Goal: Task Accomplishment & Management: Complete application form

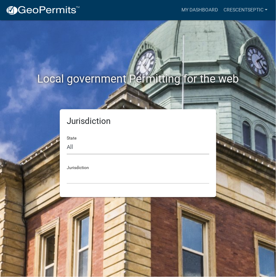
click at [97, 149] on select "All [US_STATE] [US_STATE] [US_STATE] [US_STATE] [US_STATE] [US_STATE] [US_STATE…" at bounding box center [138, 147] width 142 height 14
select select "[US_STATE]"
click at [67, 140] on select "All [US_STATE] [US_STATE] [US_STATE] [US_STATE] [US_STATE] [US_STATE] [US_STATE…" at bounding box center [138, 147] width 142 height 14
click at [80, 180] on select "[GEOGRAPHIC_DATA], [US_STATE] [GEOGRAPHIC_DATA], [US_STATE] [GEOGRAPHIC_DATA], …" at bounding box center [138, 177] width 142 height 14
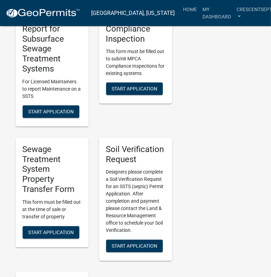
scroll to position [486, 0]
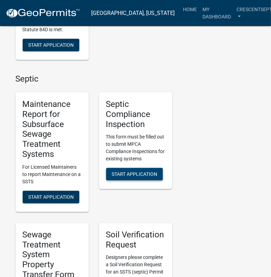
click at [119, 176] on span "Start Application" at bounding box center [133, 175] width 45 height 6
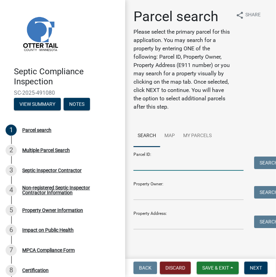
click at [166, 171] on input "Parcel ID:" at bounding box center [188, 164] width 110 height 14
paste input "37000991481000"
type input "37000991481000"
click at [254, 169] on button "Search" at bounding box center [269, 163] width 30 height 13
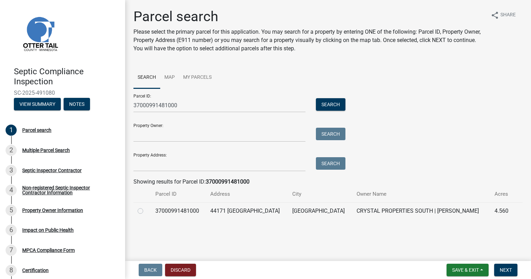
click at [146, 207] on label at bounding box center [146, 207] width 0 height 0
click at [146, 210] on input "radio" at bounding box center [148, 209] width 5 height 5
radio input "true"
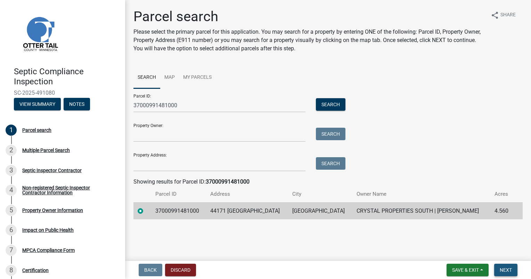
click at [275, 271] on span "Next" at bounding box center [505, 270] width 12 height 6
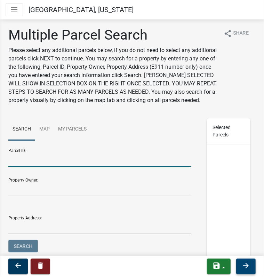
click at [53, 167] on input "Parcel ID:" at bounding box center [99, 160] width 183 height 14
paste input "37000991474000"
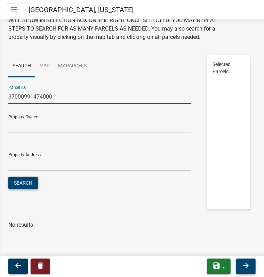
type input "37000991474000"
click at [28, 182] on button "Search" at bounding box center [23, 183] width 30 height 13
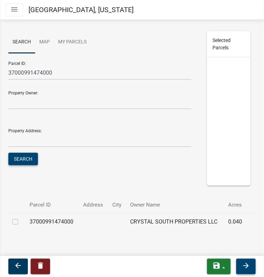
scroll to position [102, 0]
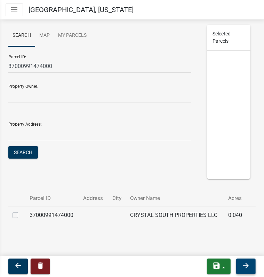
click at [21, 211] on label at bounding box center [21, 211] width 0 height 0
click at [21, 216] on input "checkbox" at bounding box center [23, 213] width 5 height 5
checkbox input "true"
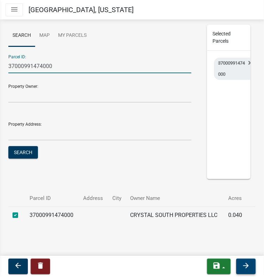
drag, startPoint x: 46, startPoint y: 66, endPoint x: -2, endPoint y: 64, distance: 47.6
click at [0, 64] on html "Internet Explorer does NOT work with GeoPermits. Get a new browser for more sec…" at bounding box center [132, 138] width 264 height 277
paste input "3"
type input "37000991473000"
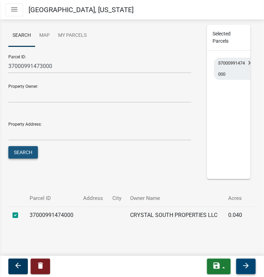
click at [30, 154] on button "Search" at bounding box center [23, 152] width 30 height 13
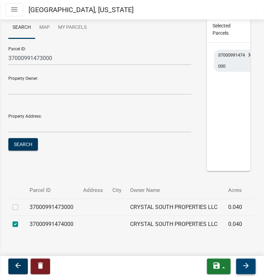
click at [21, 203] on label at bounding box center [21, 203] width 0 height 0
click at [21, 208] on input "checkbox" at bounding box center [23, 205] width 5 height 5
checkbox input "true"
click at [245, 268] on icon "arrow_forward" at bounding box center [245, 266] width 8 height 8
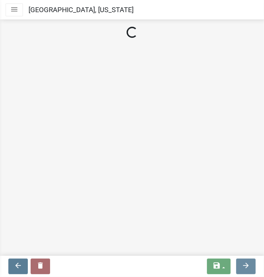
scroll to position [0, 0]
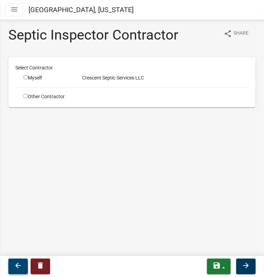
click at [19, 264] on icon "arrow_back" at bounding box center [18, 266] width 8 height 8
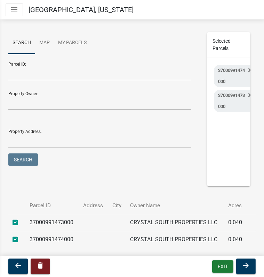
scroll to position [104, 0]
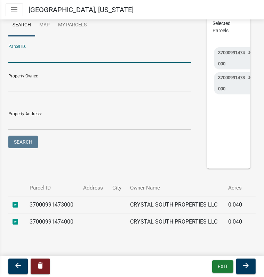
click at [27, 63] on input "Parcel ID:" at bounding box center [99, 56] width 183 height 14
paste input "37000991472000"
type input "37000991472000"
click at [22, 146] on button "Search" at bounding box center [23, 142] width 30 height 13
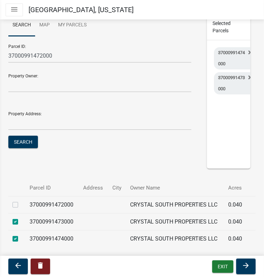
drag, startPoint x: 17, startPoint y: 211, endPoint x: 24, endPoint y: 215, distance: 7.9
click at [21, 201] on label at bounding box center [21, 201] width 0 height 0
click at [21, 205] on input "checkbox" at bounding box center [23, 203] width 5 height 5
checkbox input "true"
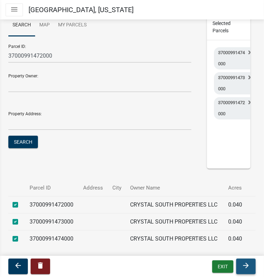
click at [243, 264] on icon "arrow_forward" at bounding box center [245, 266] width 8 height 8
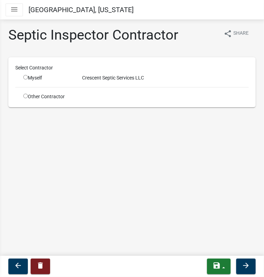
click at [25, 77] on input "radio" at bounding box center [25, 77] width 5 height 5
radio input "true"
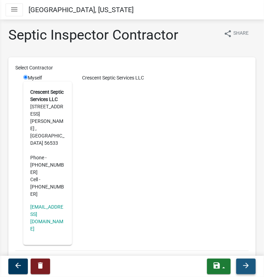
click at [242, 267] on icon "arrow_forward" at bounding box center [245, 266] width 8 height 8
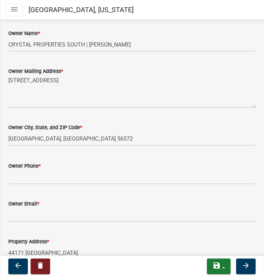
scroll to position [139, 0]
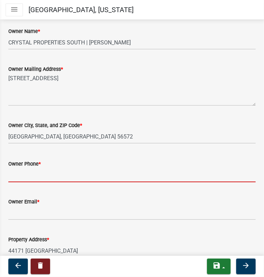
click at [17, 175] on input "Owner Phone *" at bounding box center [131, 175] width 247 height 14
paste input "[PHONE_NUMBER]"
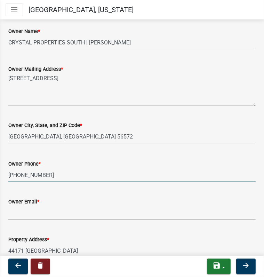
type input "[PHONE_NUMBER]"
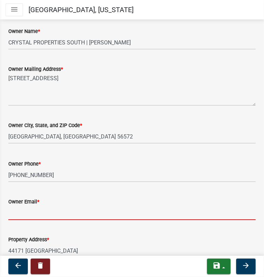
click at [58, 214] on input "Owner Email *" at bounding box center [131, 213] width 247 height 14
paste input "walsley@"
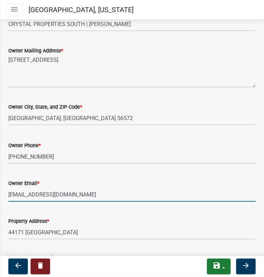
scroll to position [221, 0]
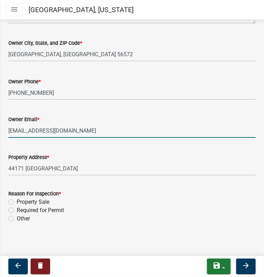
type input "[EMAIL_ADDRESS][DOMAIN_NAME]"
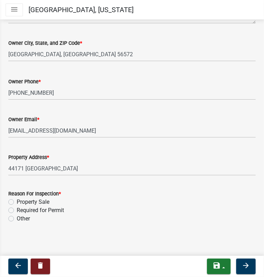
click at [17, 202] on label "Property Sale" at bounding box center [33, 202] width 33 height 8
click at [17, 202] on input "Property Sale" at bounding box center [19, 200] width 5 height 5
radio input "true"
click at [242, 266] on icon "arrow_forward" at bounding box center [245, 266] width 8 height 8
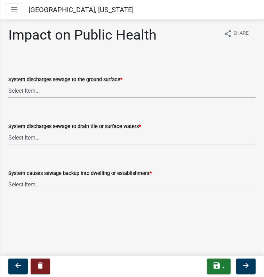
click at [94, 89] on select "Select Item... Yes No" at bounding box center [131, 91] width 247 height 14
click at [8, 84] on select "Select Item... Yes No" at bounding box center [131, 91] width 247 height 14
select select "9c5ef684-d0d4-4879-ab12-905ddbd81a72"
drag, startPoint x: 75, startPoint y: 138, endPoint x: 74, endPoint y: 142, distance: 4.6
click at [74, 138] on select "Select Item... Yes No" at bounding box center [131, 138] width 247 height 14
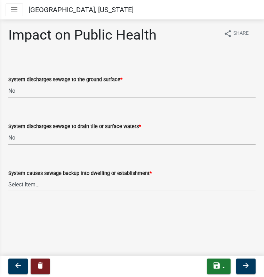
click at [8, 131] on select "Select Item... Yes No" at bounding box center [131, 138] width 247 height 14
select select "7d491a2b-e9f0-4952-b474-53ca749b22af"
drag, startPoint x: 68, startPoint y: 181, endPoint x: 68, endPoint y: 189, distance: 8.3
click at [68, 182] on select "Select Item... Yes No" at bounding box center [131, 184] width 247 height 14
click at [8, 177] on select "Select Item... Yes No" at bounding box center [131, 184] width 247 height 14
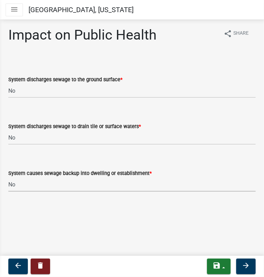
select select "6e07b46b-a403-4f3e-b4fc-218acc732c01"
click at [246, 267] on icon "arrow_forward" at bounding box center [245, 266] width 8 height 8
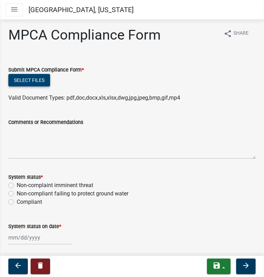
click at [38, 82] on button "Select files" at bounding box center [29, 80] width 42 height 13
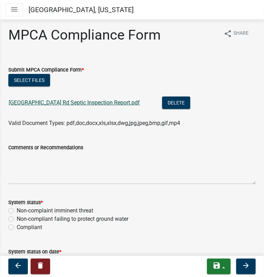
click at [81, 103] on link "[GEOGRAPHIC_DATA] Rd Septic Inspection Report.pdf" at bounding box center [74, 102] width 131 height 7
click at [17, 218] on label "Non-compliant failing to protect ground water" at bounding box center [72, 219] width 111 height 8
click at [17, 218] on input "Non-compliant failing to protect ground water" at bounding box center [19, 217] width 5 height 5
radio input "true"
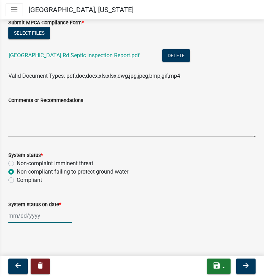
click at [22, 219] on div at bounding box center [40, 216] width 64 height 14
select select "10"
select select "2025"
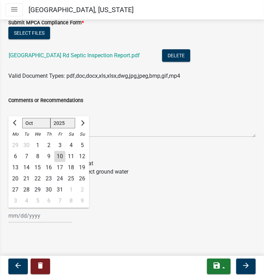
click at [25, 145] on div "30" at bounding box center [26, 145] width 11 height 11
type input "[DATE]"
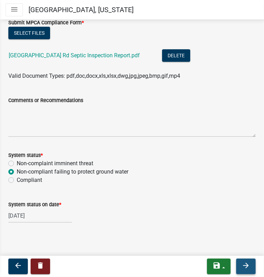
click at [246, 266] on icon "arrow_forward" at bounding box center [245, 266] width 8 height 8
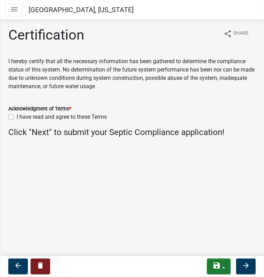
click at [17, 119] on label "I have read and agree to these Terms" at bounding box center [62, 117] width 90 height 8
click at [17, 117] on input "I have read and agree to these Terms" at bounding box center [19, 115] width 5 height 5
checkbox input "true"
click at [246, 268] on icon "arrow_forward" at bounding box center [245, 266] width 8 height 8
